Goal: Entertainment & Leisure: Consume media (video, audio)

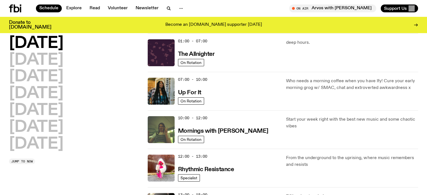
scroll to position [28, 0]
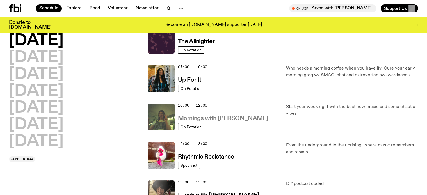
click at [207, 120] on h3 "Mornings with [PERSON_NAME]" at bounding box center [223, 119] width 90 height 6
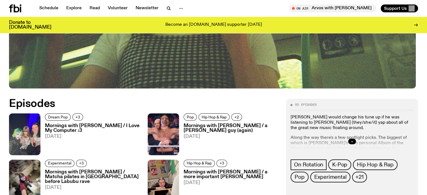
scroll to position [222, 0]
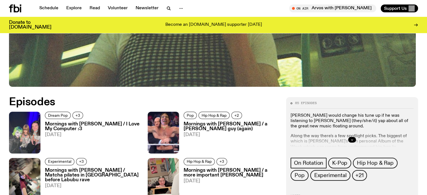
click at [64, 131] on h3 "Mornings with [PERSON_NAME] / I Love My Computer :3" at bounding box center [93, 127] width 96 height 10
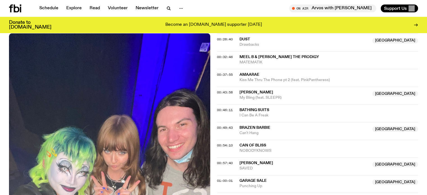
scroll to position [393, 0]
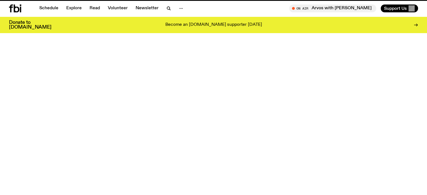
scroll to position [222, 0]
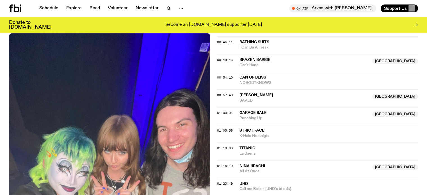
scroll to position [475, 0]
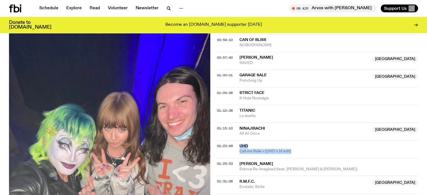
drag, startPoint x: 240, startPoint y: 138, endPoint x: 292, endPoint y: 143, distance: 52.1
click at [292, 144] on div "UHD Call me Baile » [UHD´s bf edit]" at bounding box center [328, 149] width 179 height 11
drag, startPoint x: 240, startPoint y: 103, endPoint x: 258, endPoint y: 111, distance: 19.5
click at [258, 111] on div "Titanic La dueña" at bounding box center [328, 113] width 179 height 11
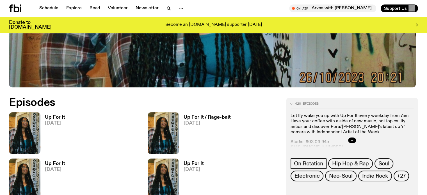
scroll to position [222, 0]
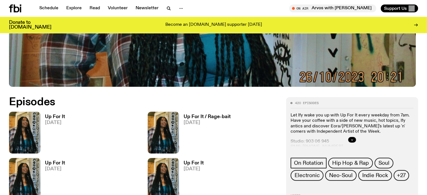
click at [65, 118] on link "Up For It 11.08.25" at bounding box center [52, 133] width 25 height 39
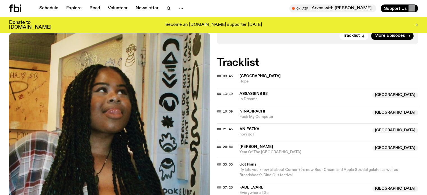
scroll to position [195, 0]
